Goal: Transaction & Acquisition: Book appointment/travel/reservation

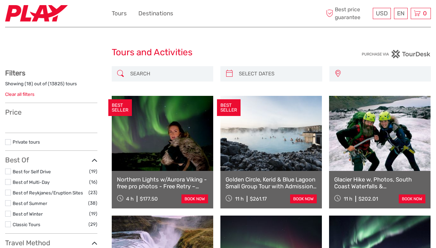
select select
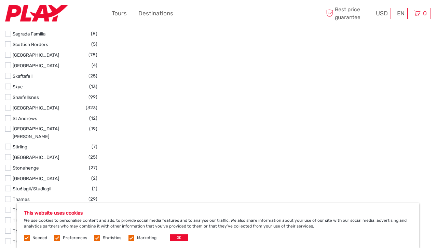
scroll to position [1243, 0]
click at [182, 238] on button "OK" at bounding box center [179, 238] width 18 height 7
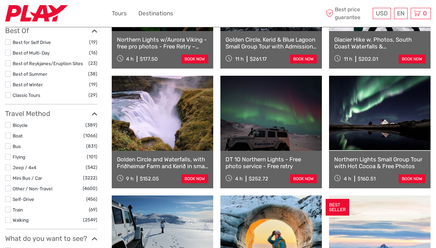
scroll to position [0, 0]
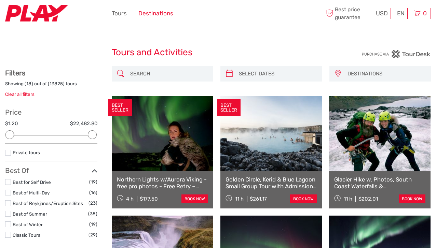
click at [165, 13] on link "Destinations" at bounding box center [155, 14] width 35 height 10
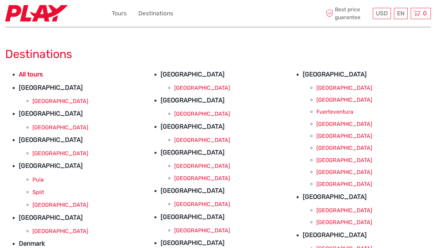
click at [189, 139] on link "[GEOGRAPHIC_DATA]" at bounding box center [202, 140] width 56 height 6
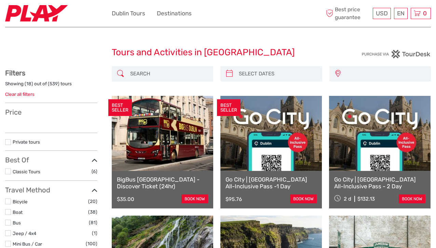
select select
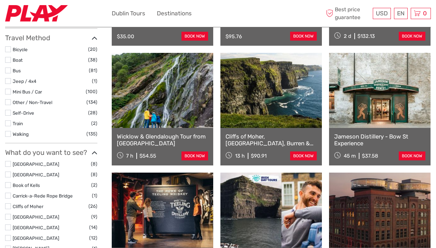
scroll to position [163, 0]
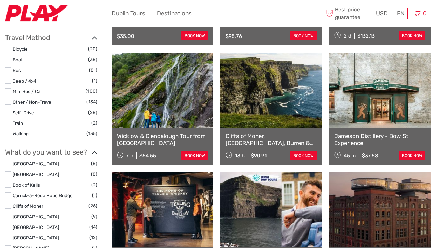
click at [376, 131] on div "Jameson Distillery - Bow St Experience 45 m $37.58 book now" at bounding box center [380, 147] width 102 height 38
click at [373, 41] on link "€" at bounding box center [378, 41] width 23 height 12
